Goal: Navigation & Orientation: Go to known website

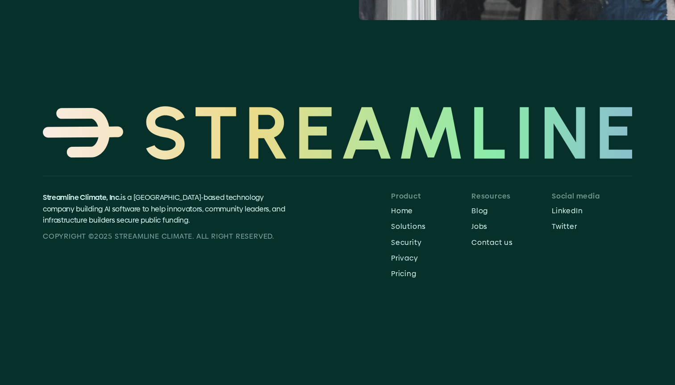
scroll to position [653, 0]
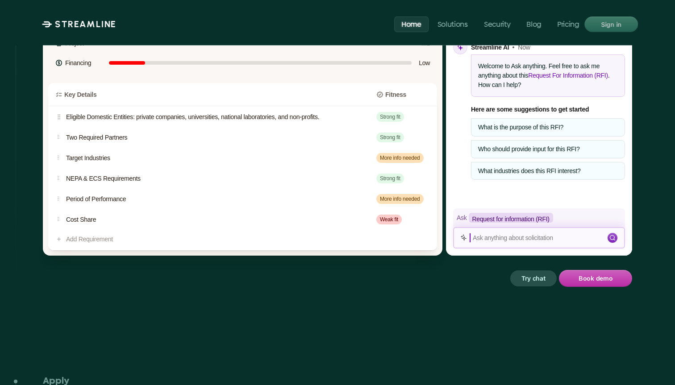
scroll to position [1528, 0]
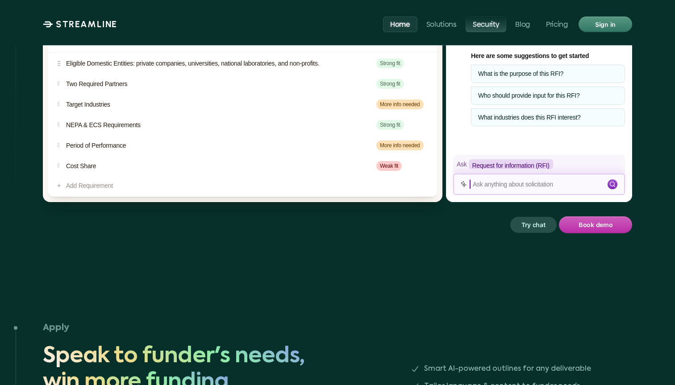
click at [498, 29] on link "Security" at bounding box center [486, 24] width 41 height 16
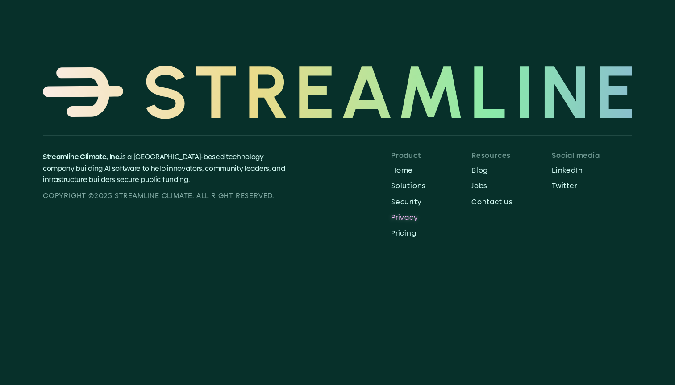
scroll to position [2671, 0]
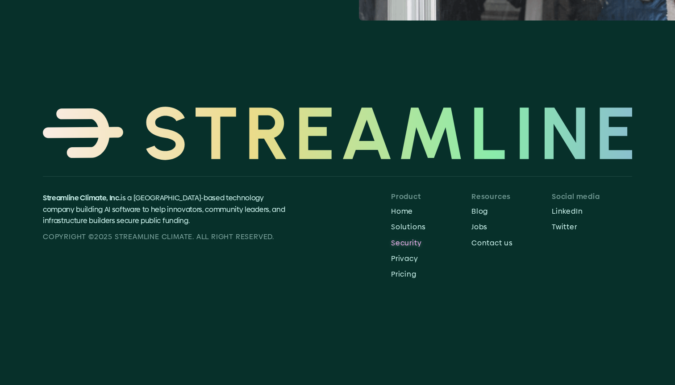
click at [404, 239] on p "Security" at bounding box center [431, 243] width 80 height 8
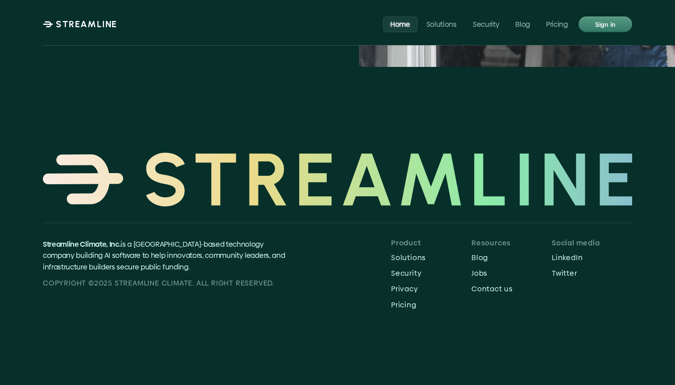
scroll to position [4269, 0]
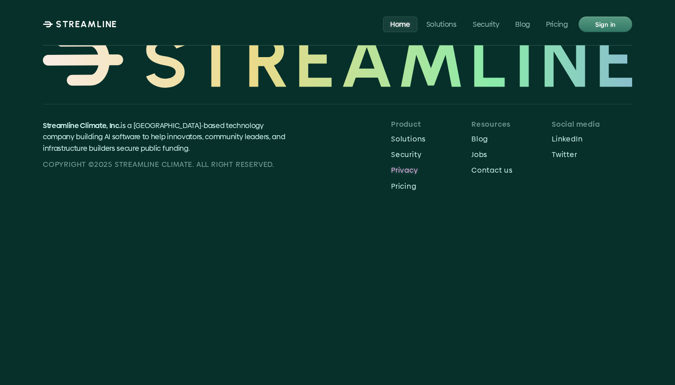
click at [405, 166] on p "Privacy" at bounding box center [431, 170] width 80 height 8
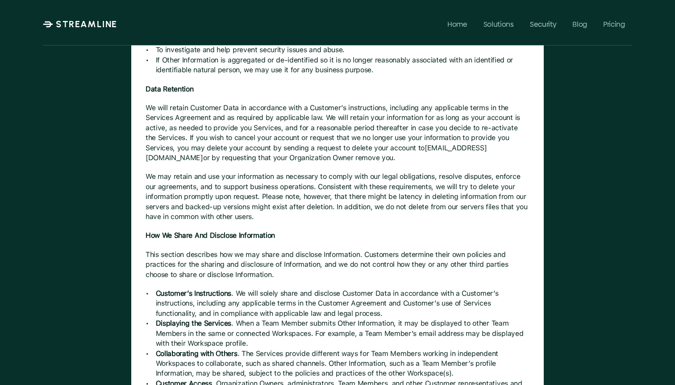
scroll to position [1430, 0]
